Goal: Task Accomplishment & Management: Use online tool/utility

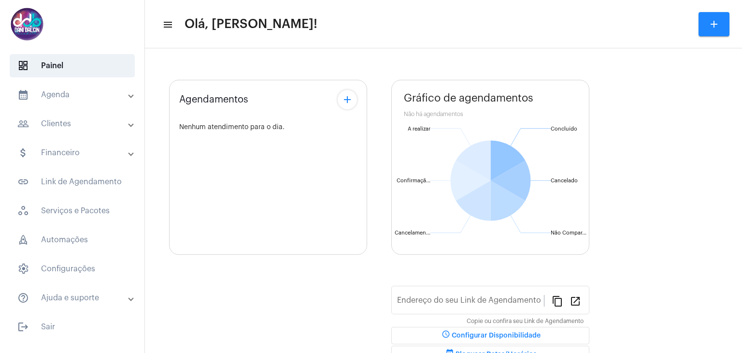
click at [93, 128] on mat-panel-title "people_outline Clientes" at bounding box center [73, 124] width 112 height 12
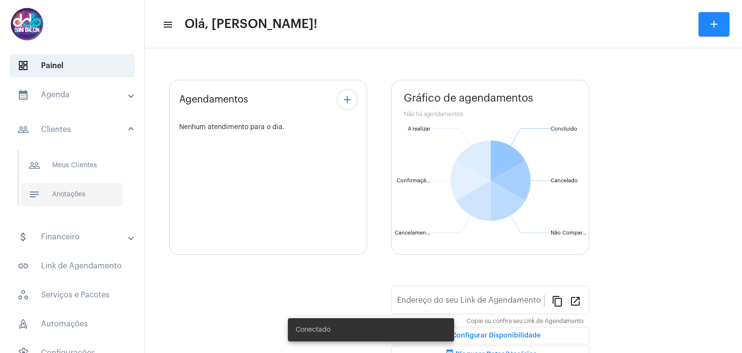
click at [62, 192] on span "notes Anotações" at bounding box center [72, 194] width 102 height 23
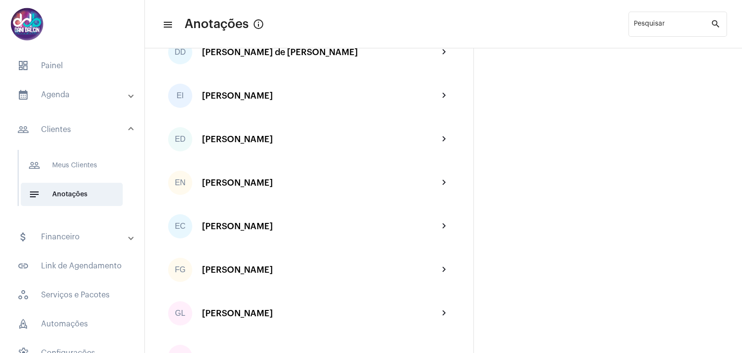
scroll to position [870, 0]
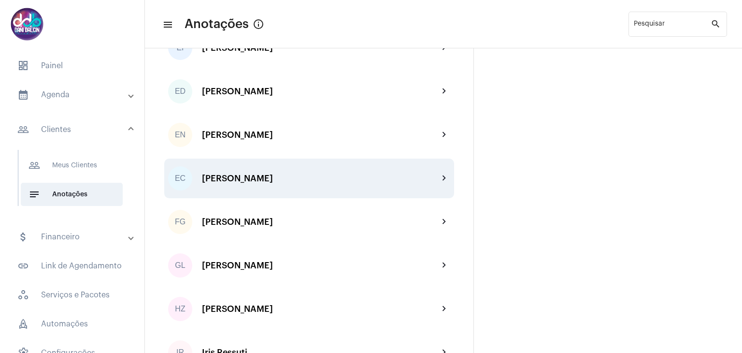
click at [307, 188] on div "EC [PERSON_NAME] chevron_right" at bounding box center [309, 179] width 290 height 40
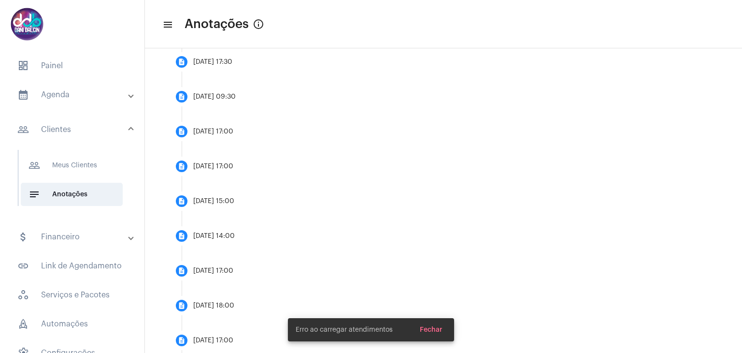
scroll to position [242, 0]
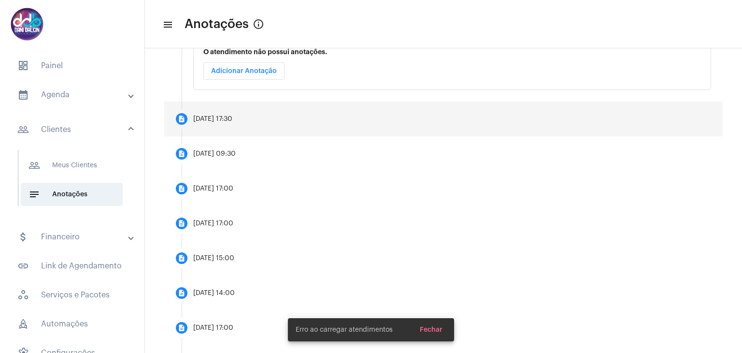
click at [294, 124] on mat-step-header "description [DATE] 17:30" at bounding box center [443, 119] width 559 height 35
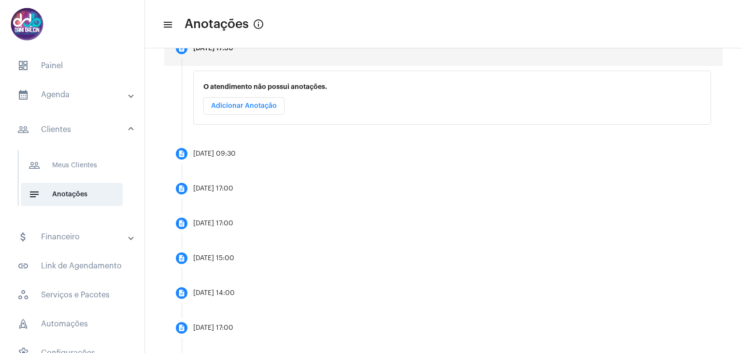
click at [260, 108] on span "Adicionar Anotação" at bounding box center [244, 105] width 66 height 7
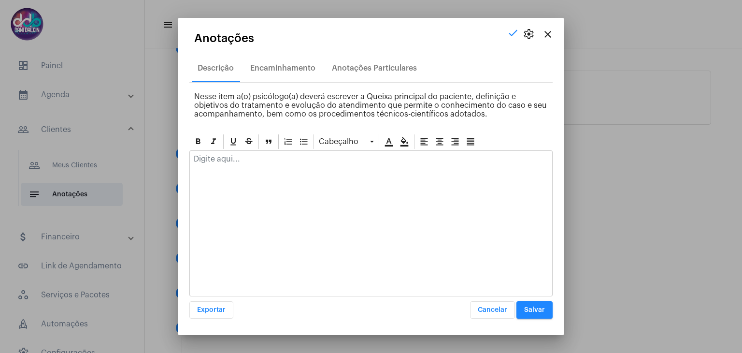
click at [248, 166] on div at bounding box center [371, 161] width 363 height 21
